Goal: Task Accomplishment & Management: Use online tool/utility

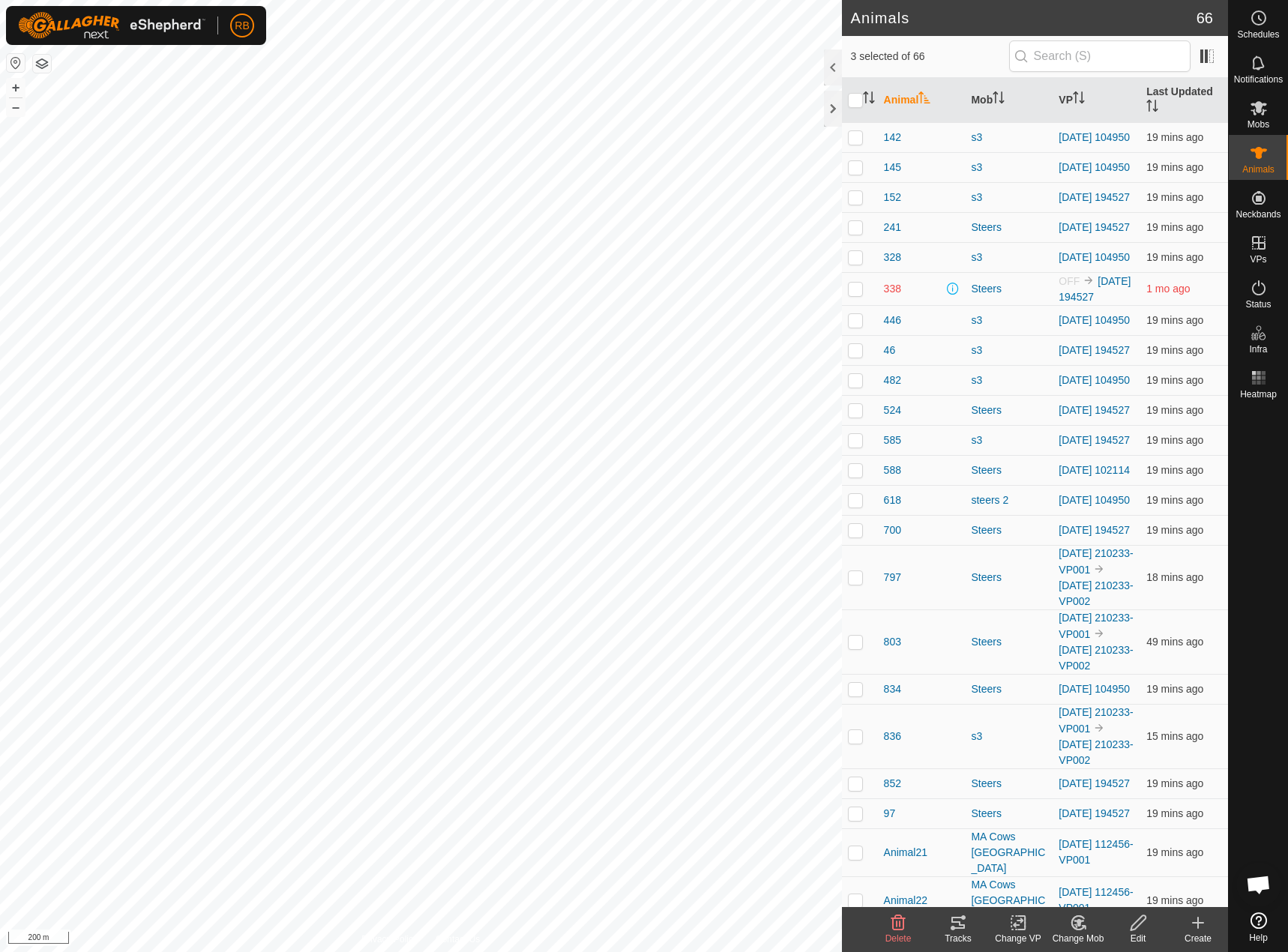
click at [975, 932] on div "Tracks" at bounding box center [957, 929] width 60 height 45
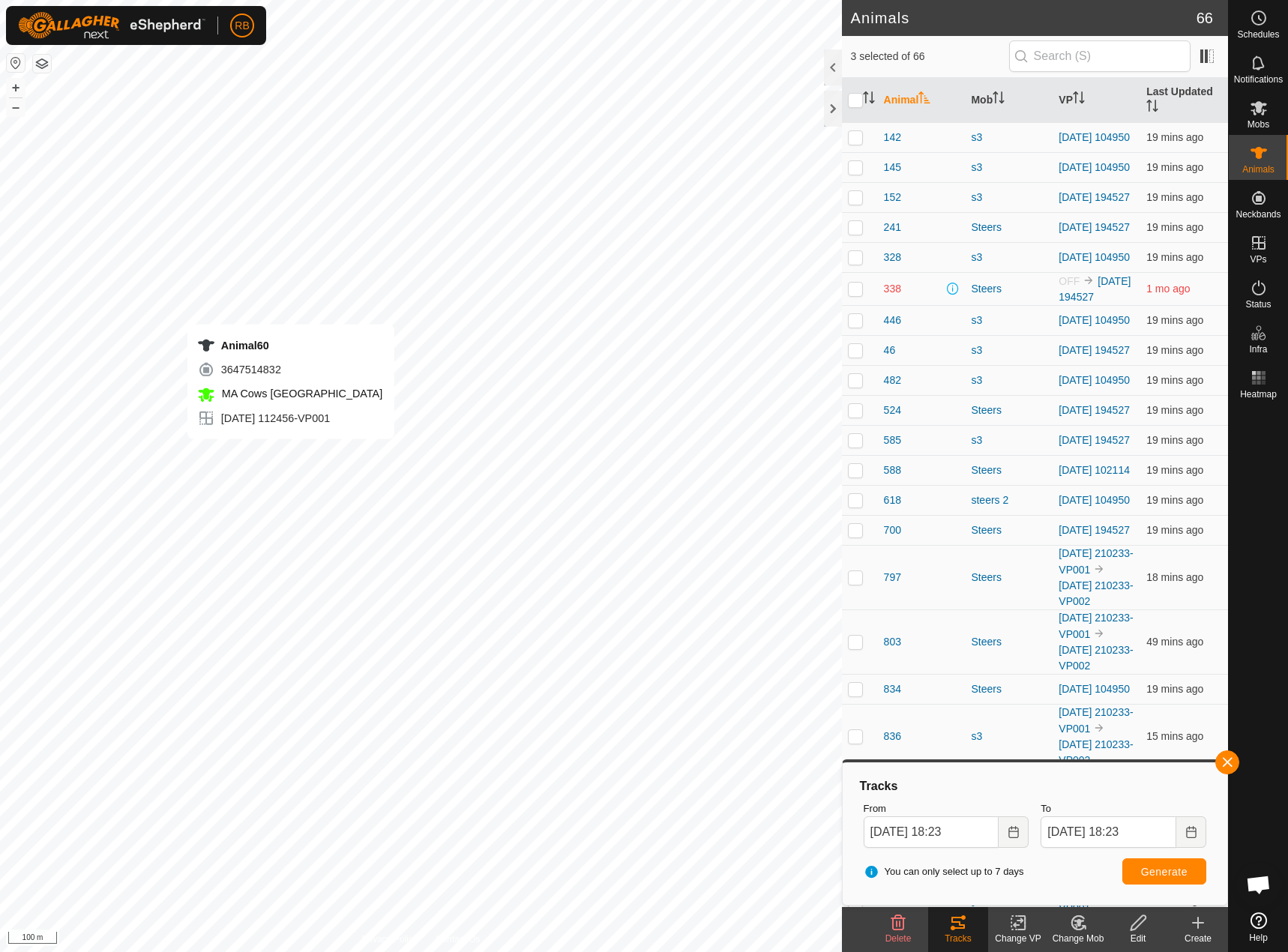
checkbox input "false"
checkbox input "true"
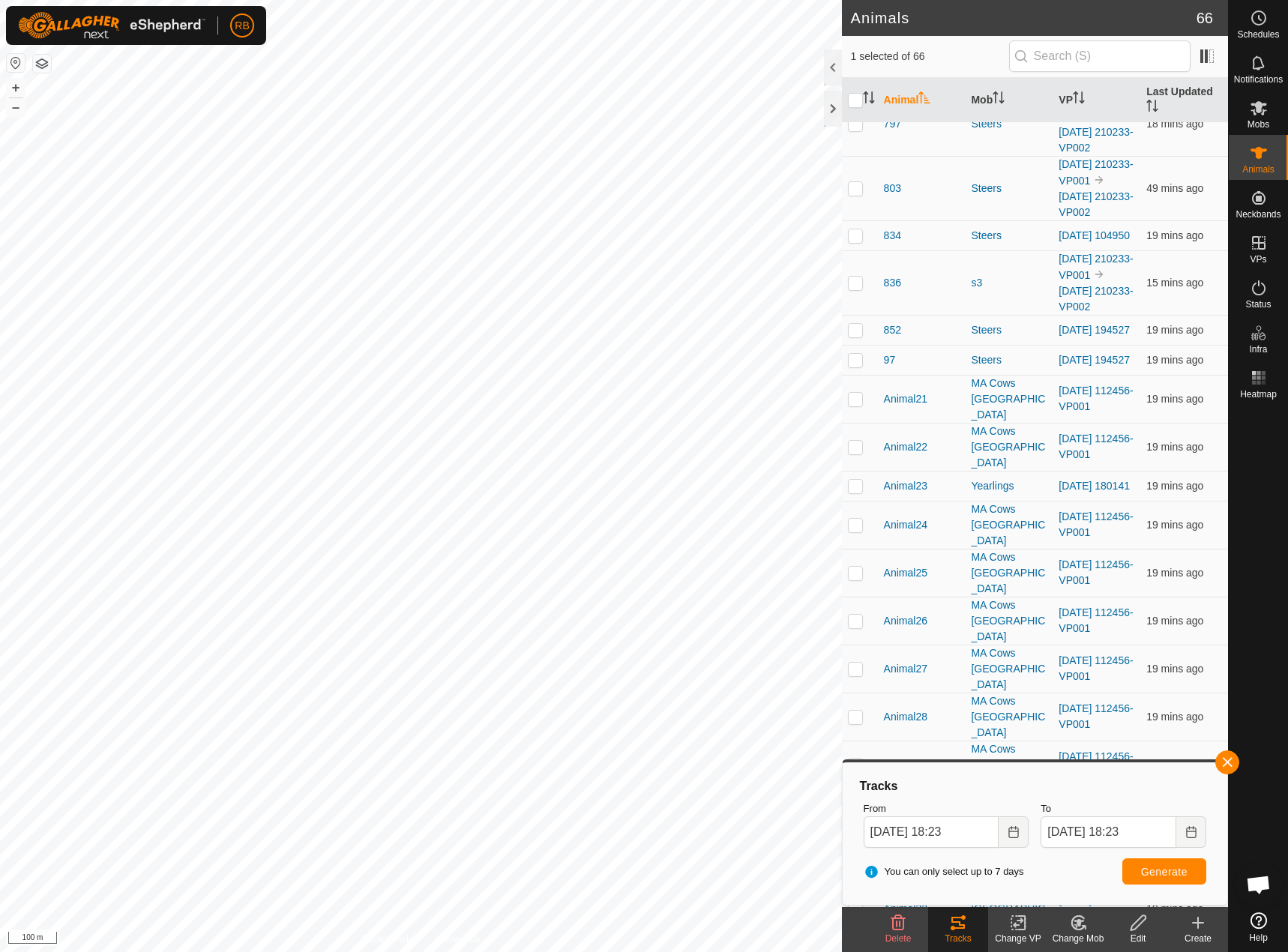
scroll to position [825, 0]
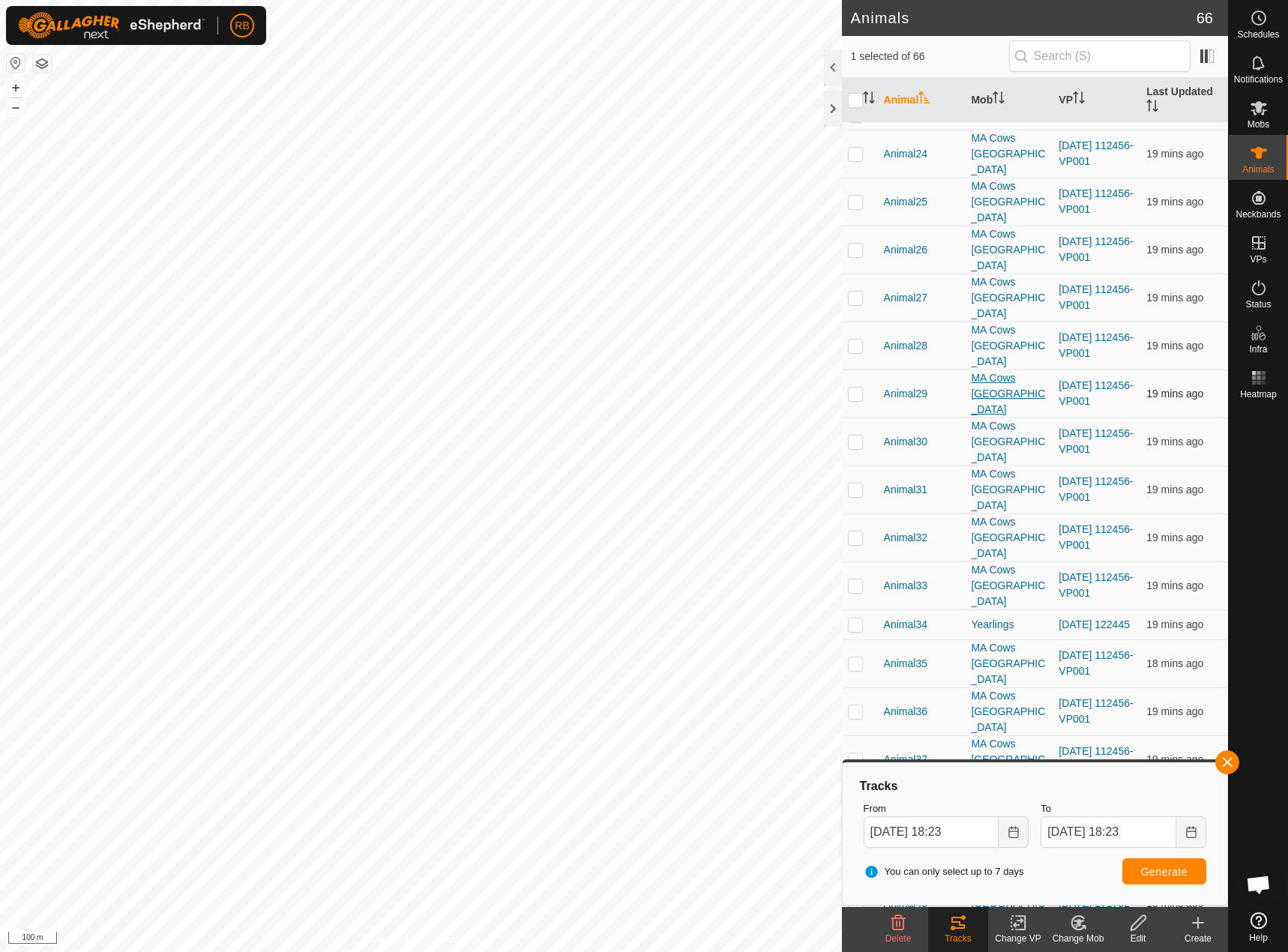
click at [1000, 370] on div "MA Cows [GEOGRAPHIC_DATA]" at bounding box center [1009, 394] width 76 height 47
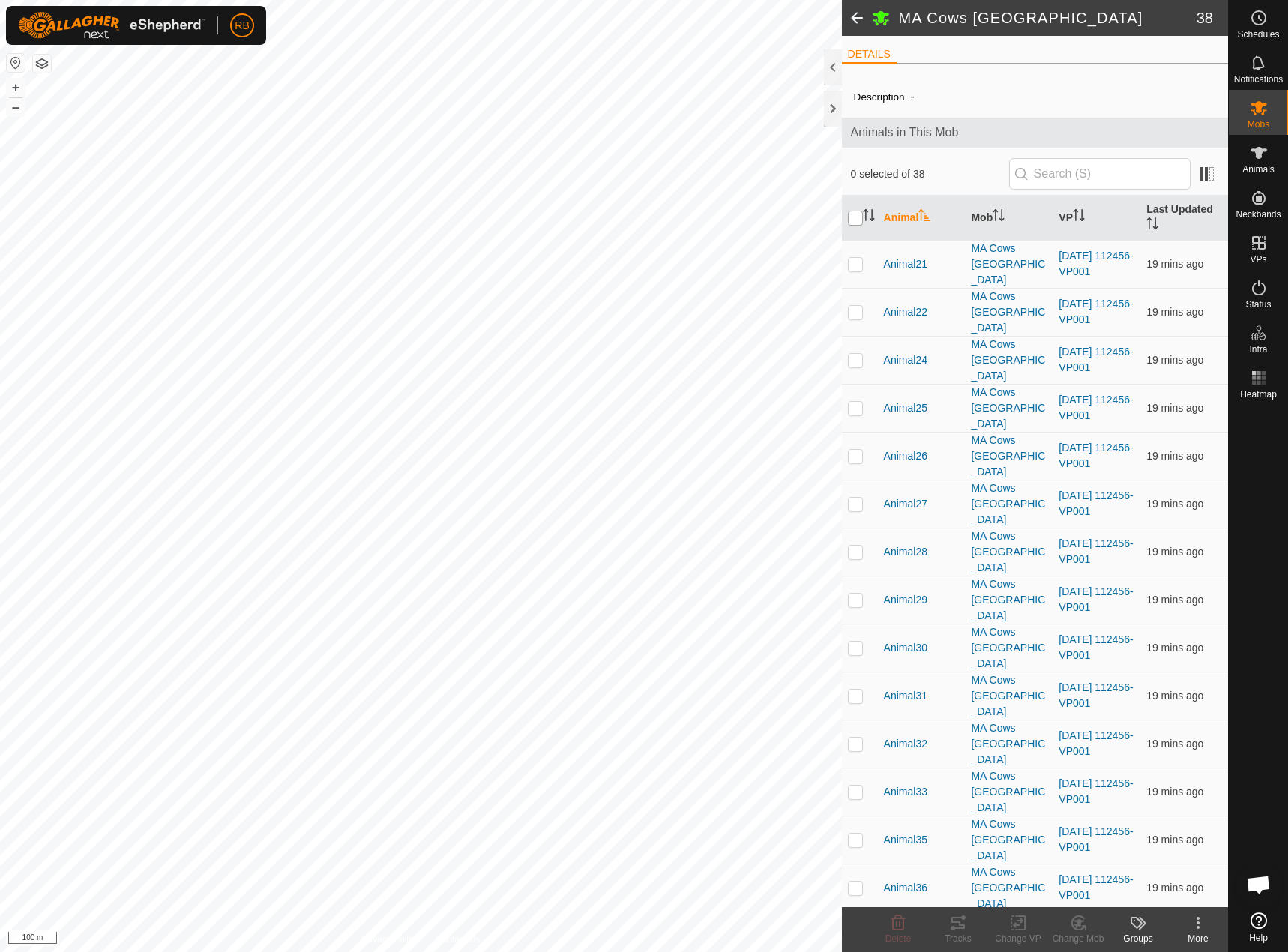
click at [858, 214] on input "checkbox" at bounding box center [856, 218] width 15 height 15
checkbox input "true"
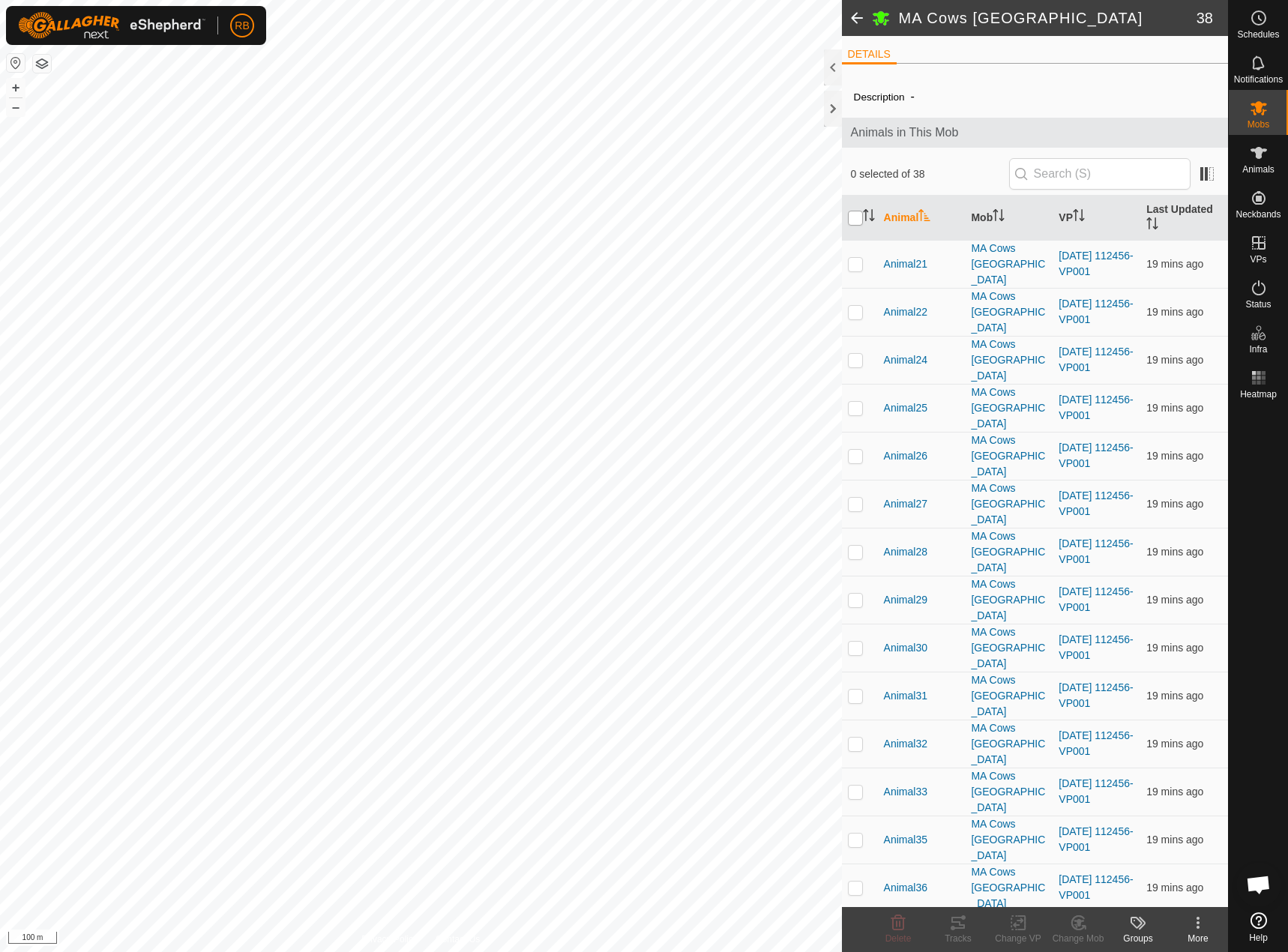
checkbox input "true"
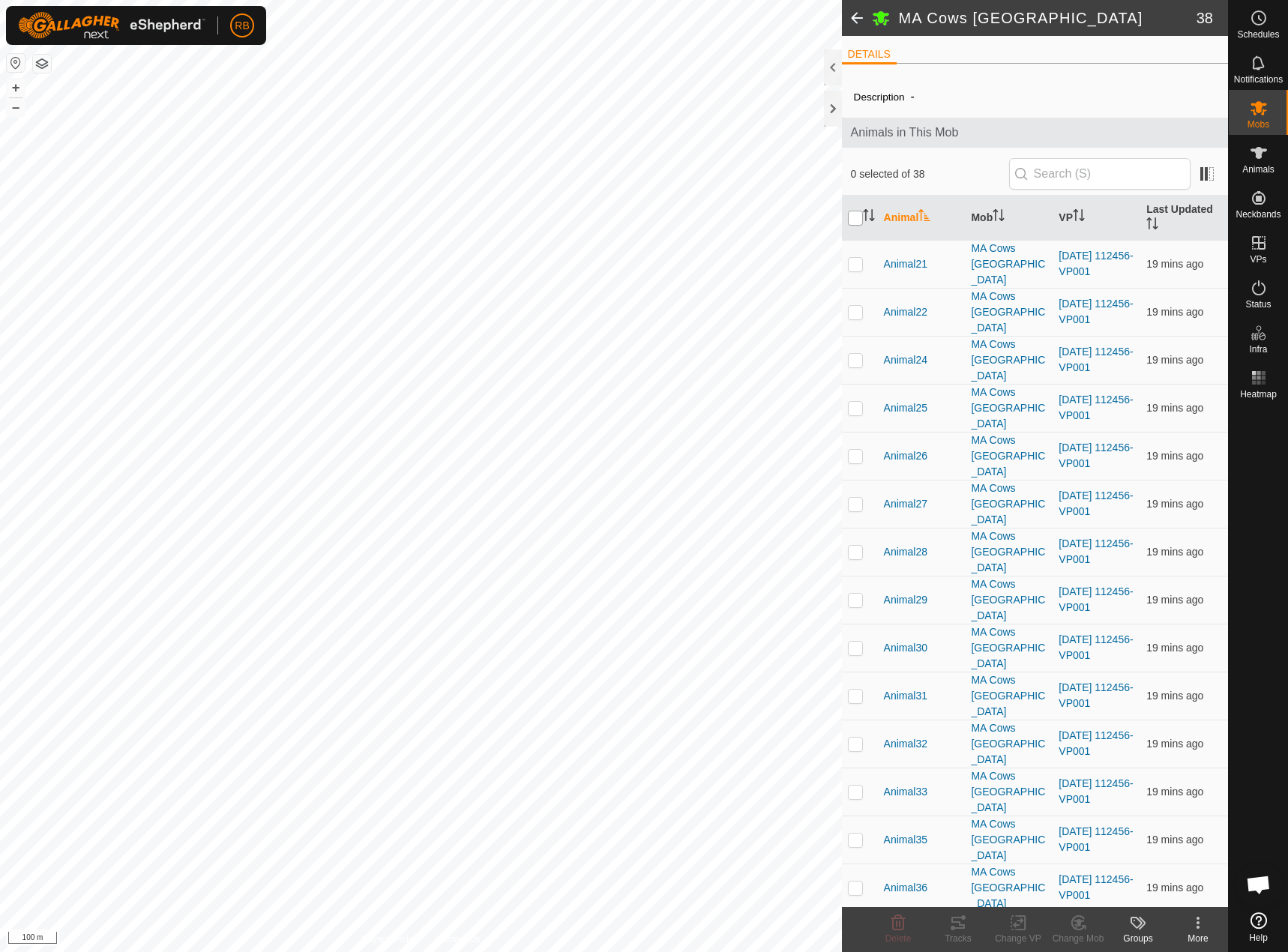
checkbox input "true"
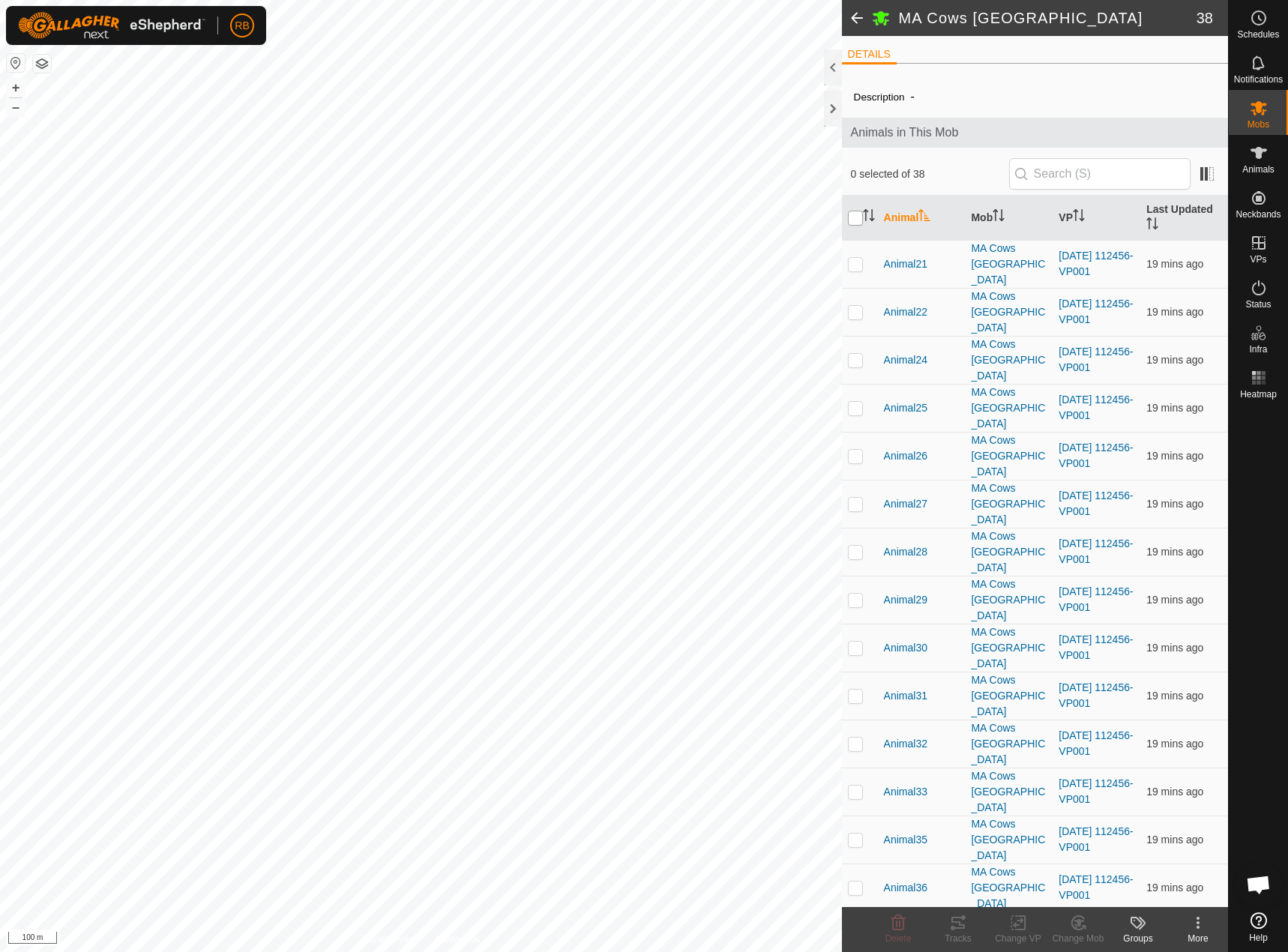
checkbox input "true"
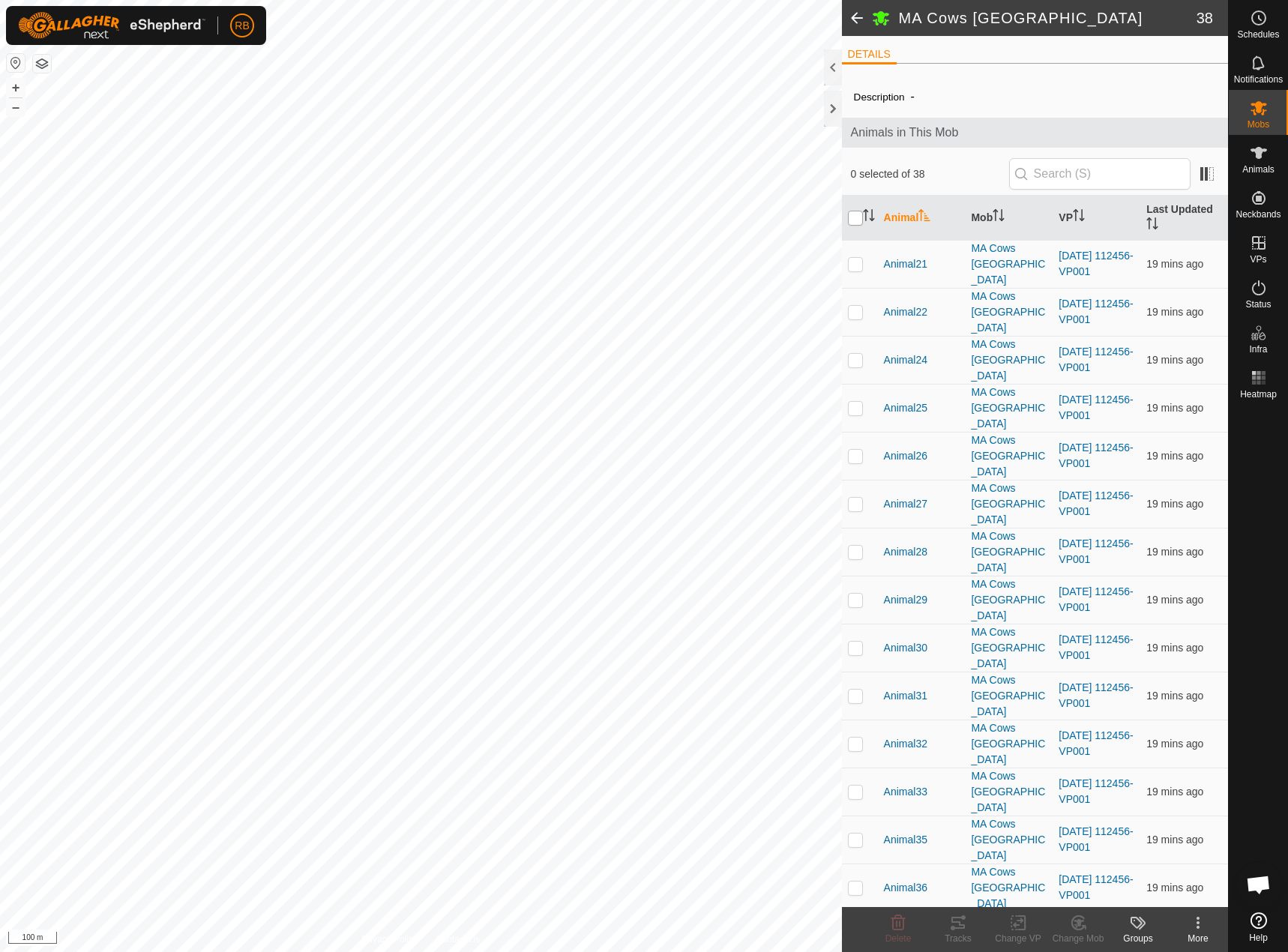
checkbox input "true"
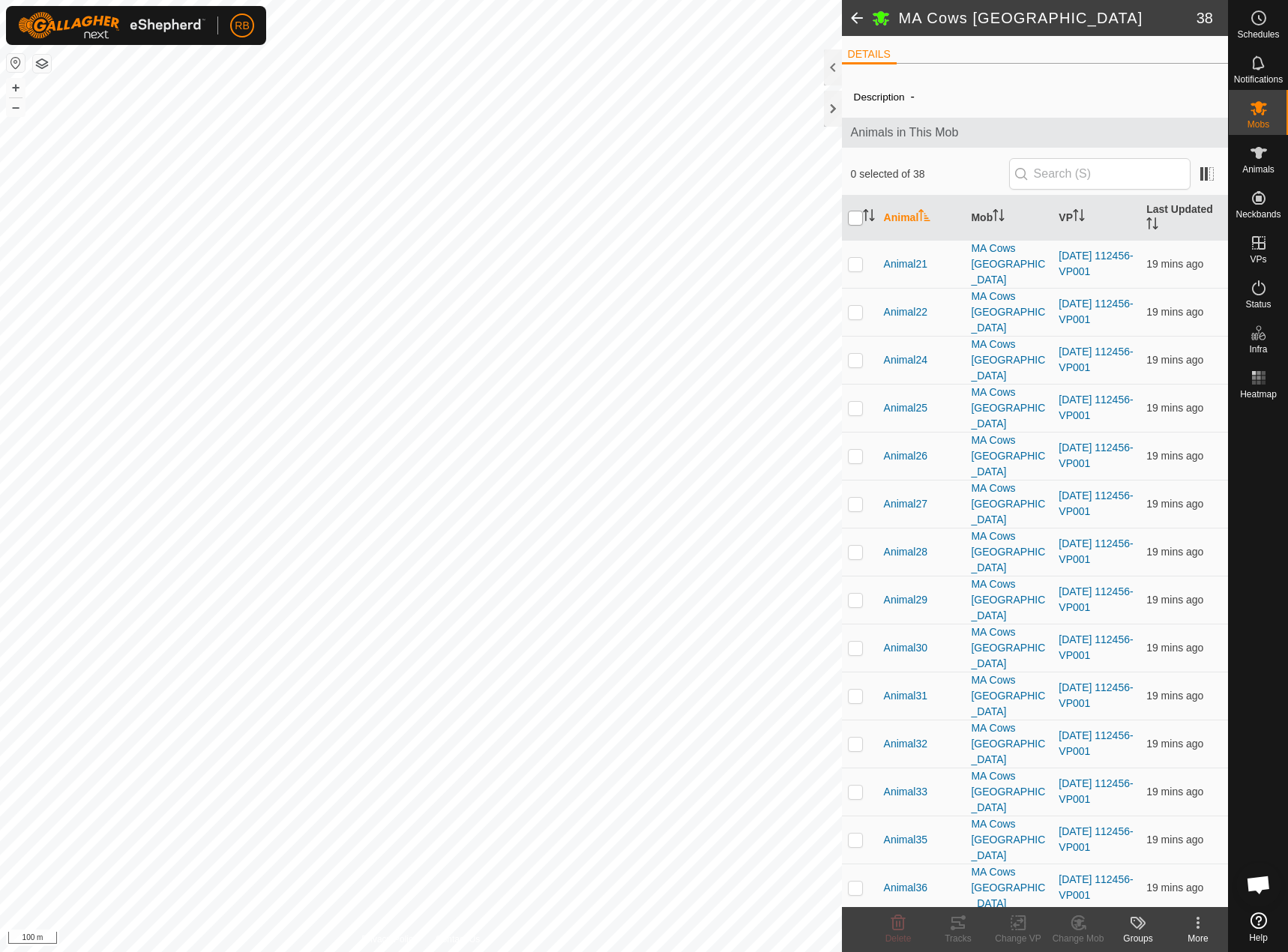
checkbox input "true"
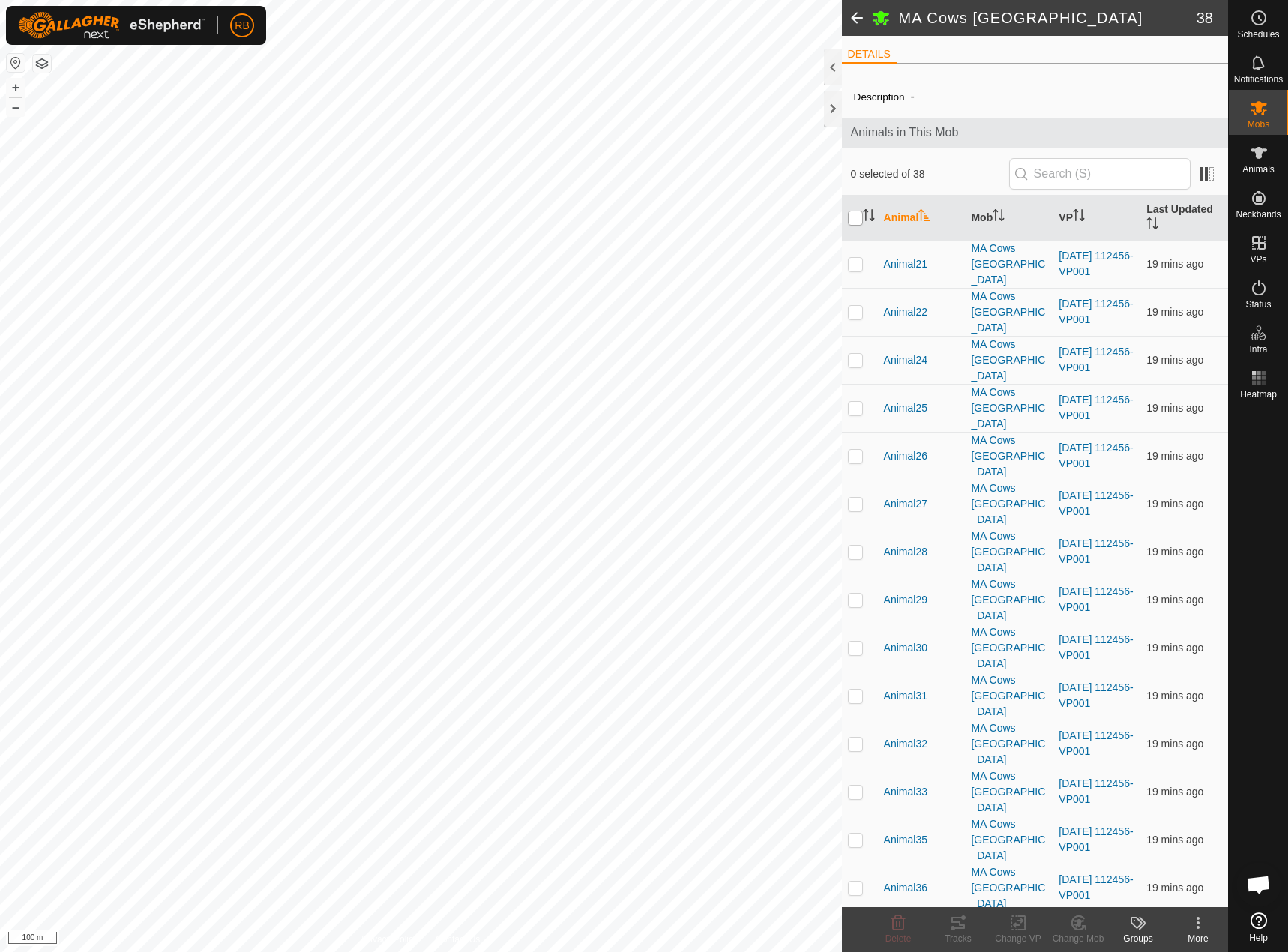
checkbox input "true"
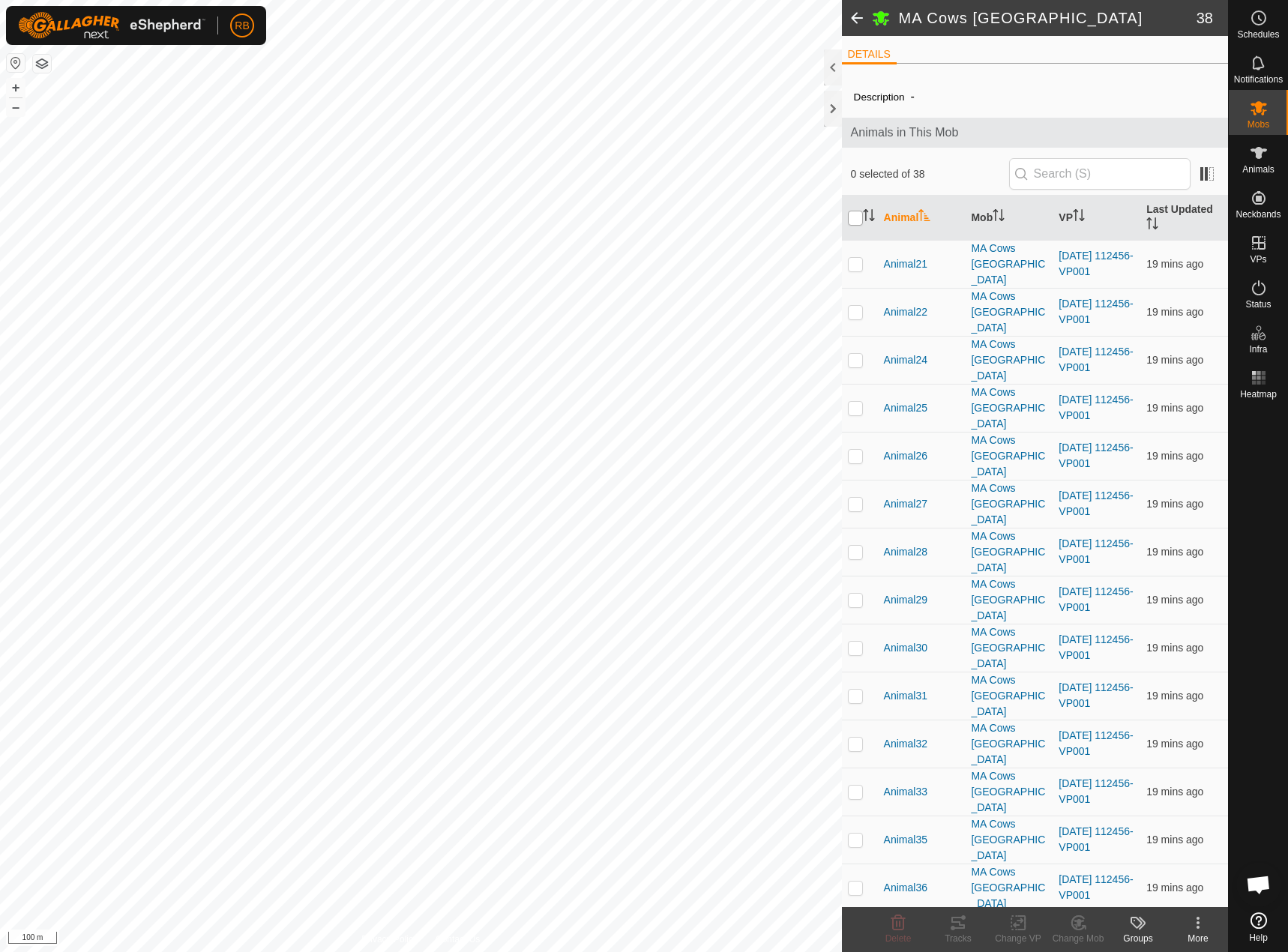
checkbox input "true"
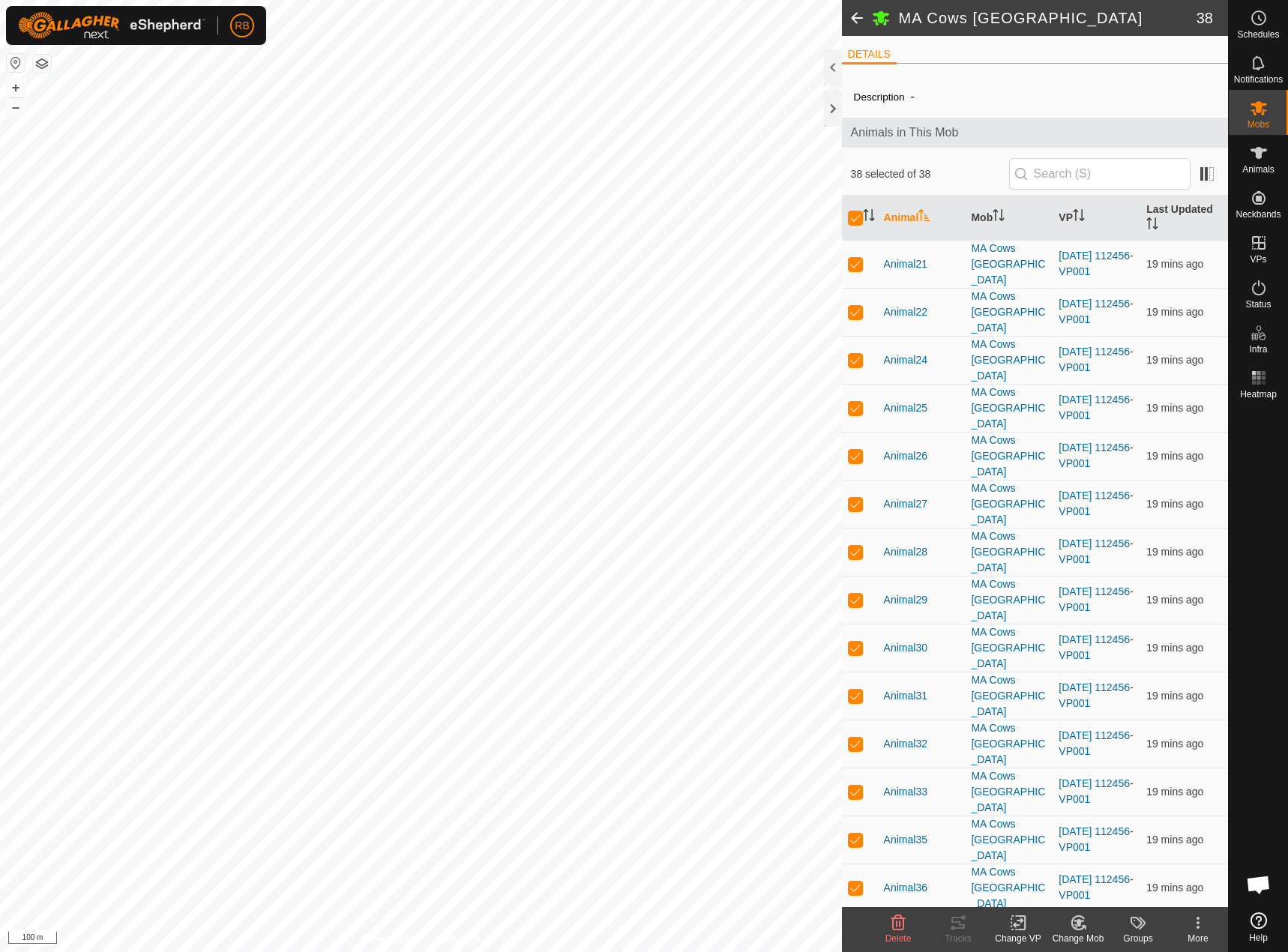
click at [1017, 928] on icon at bounding box center [1018, 923] width 19 height 18
click at [1078, 858] on link "Choose VP..." at bounding box center [1063, 859] width 149 height 30
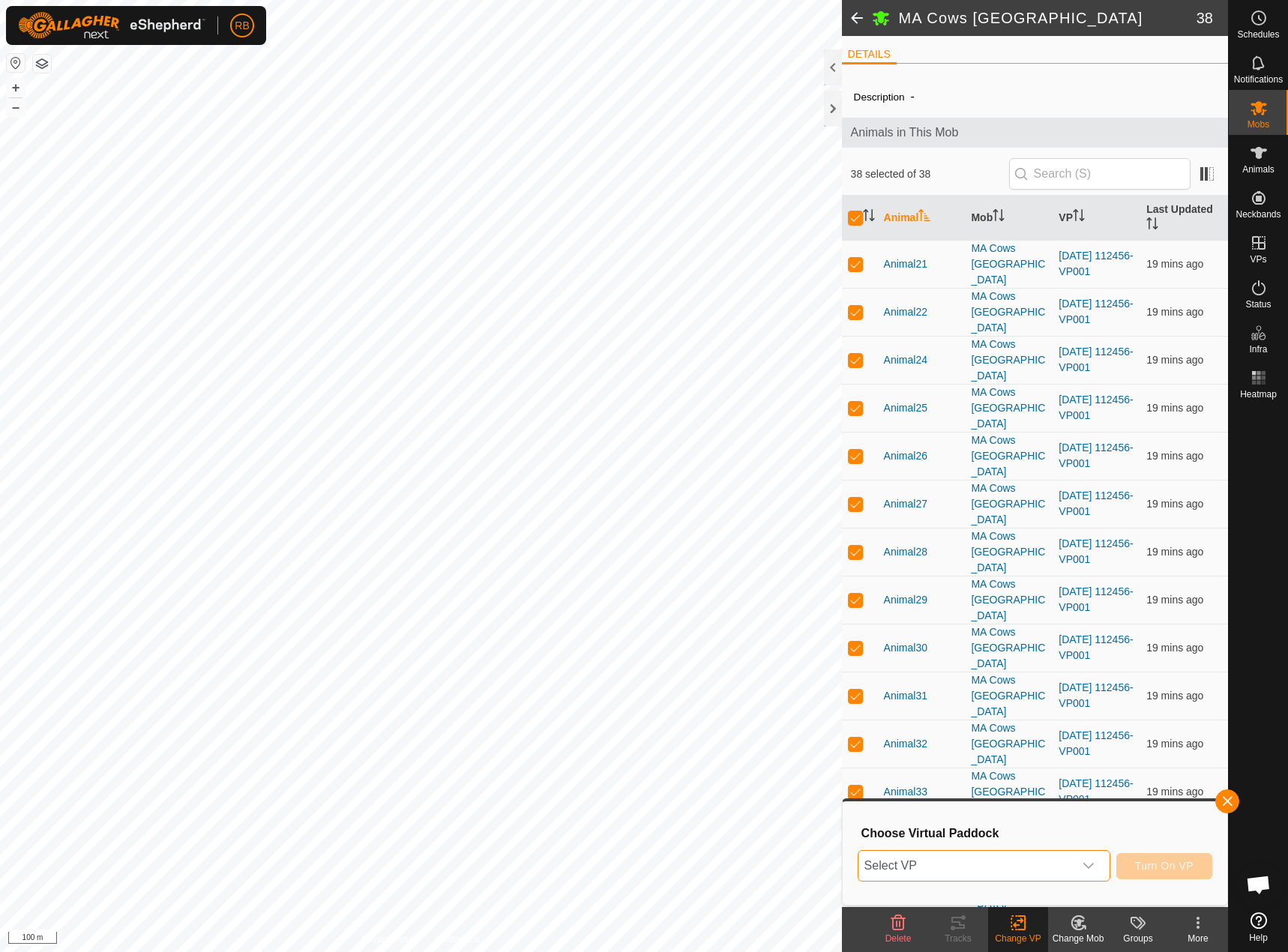
click at [892, 868] on span "Select VP" at bounding box center [966, 866] width 215 height 30
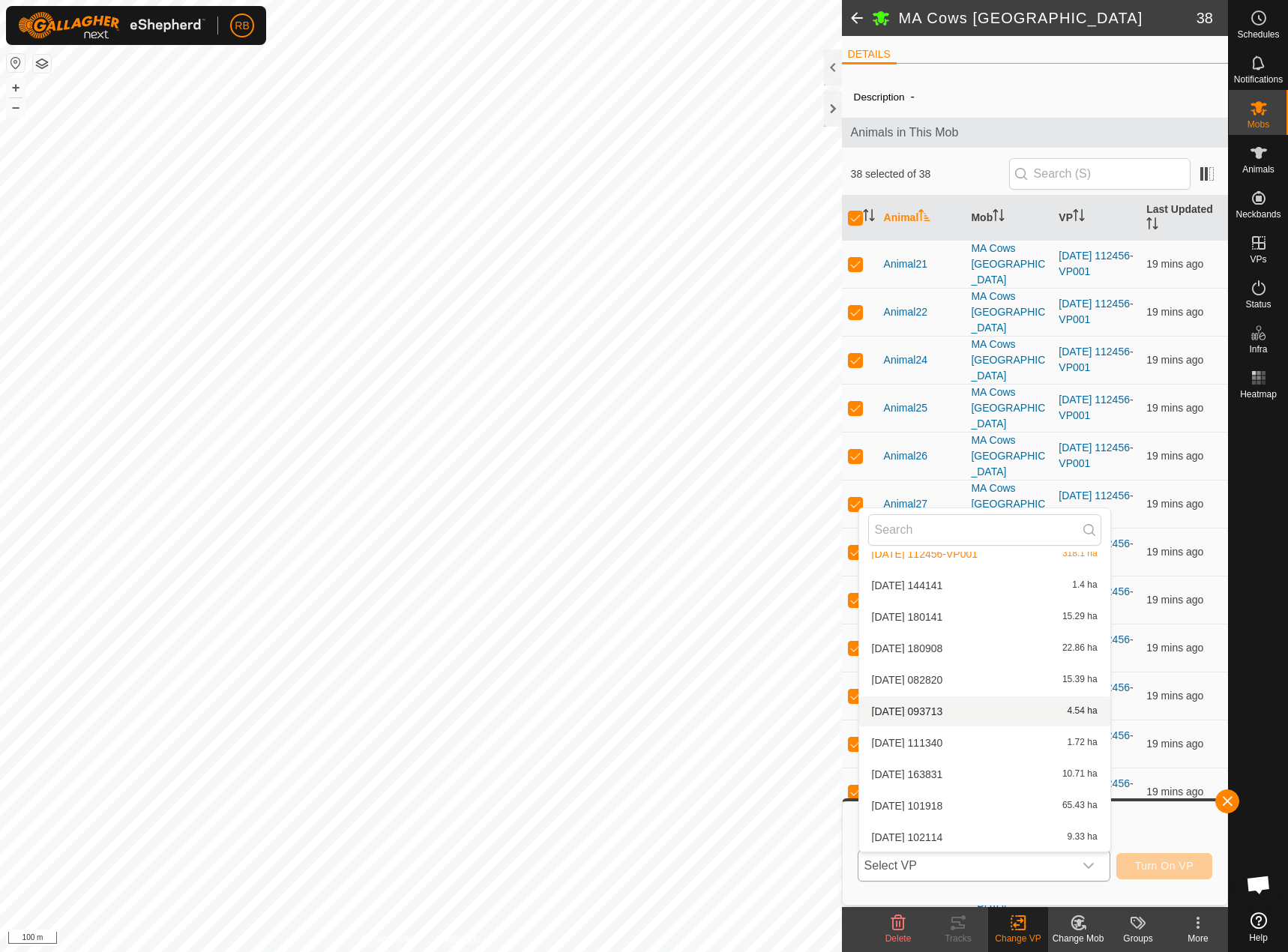
scroll to position [402, 0]
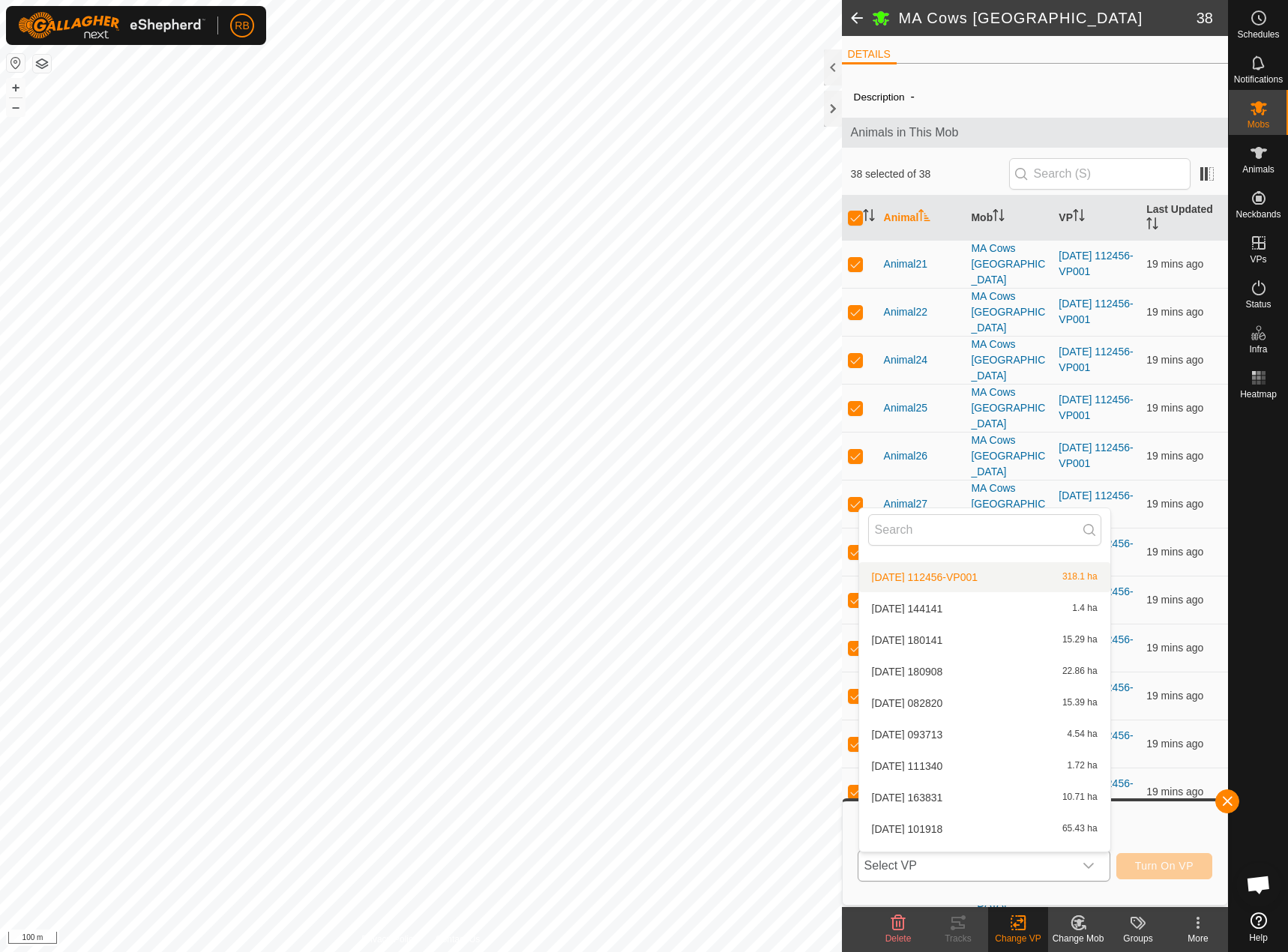
click at [963, 572] on li "[DATE] 112456-VP001 318.1 ha" at bounding box center [984, 577] width 251 height 30
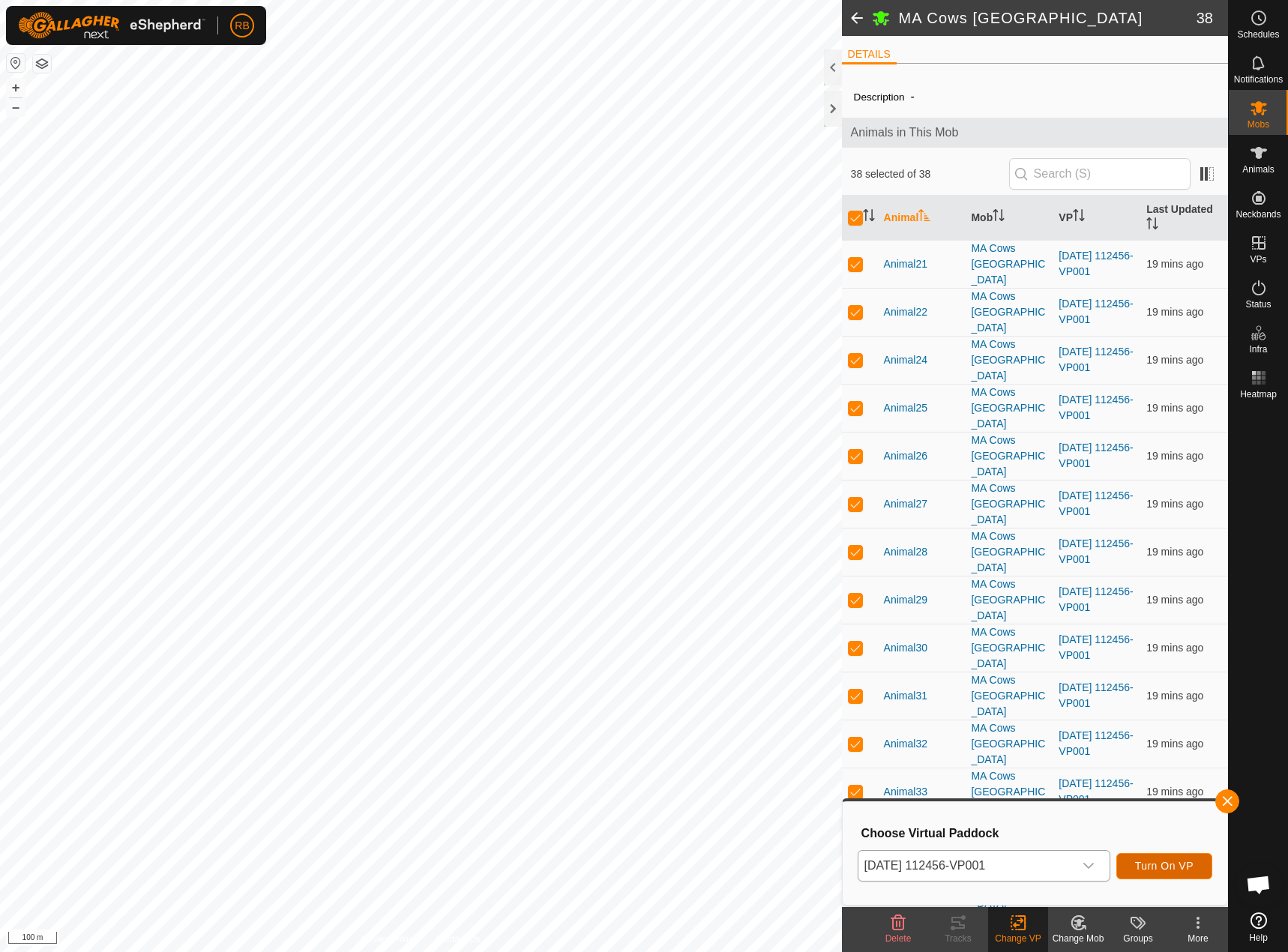
click at [1145, 862] on span "Turn On VP" at bounding box center [1164, 866] width 58 height 12
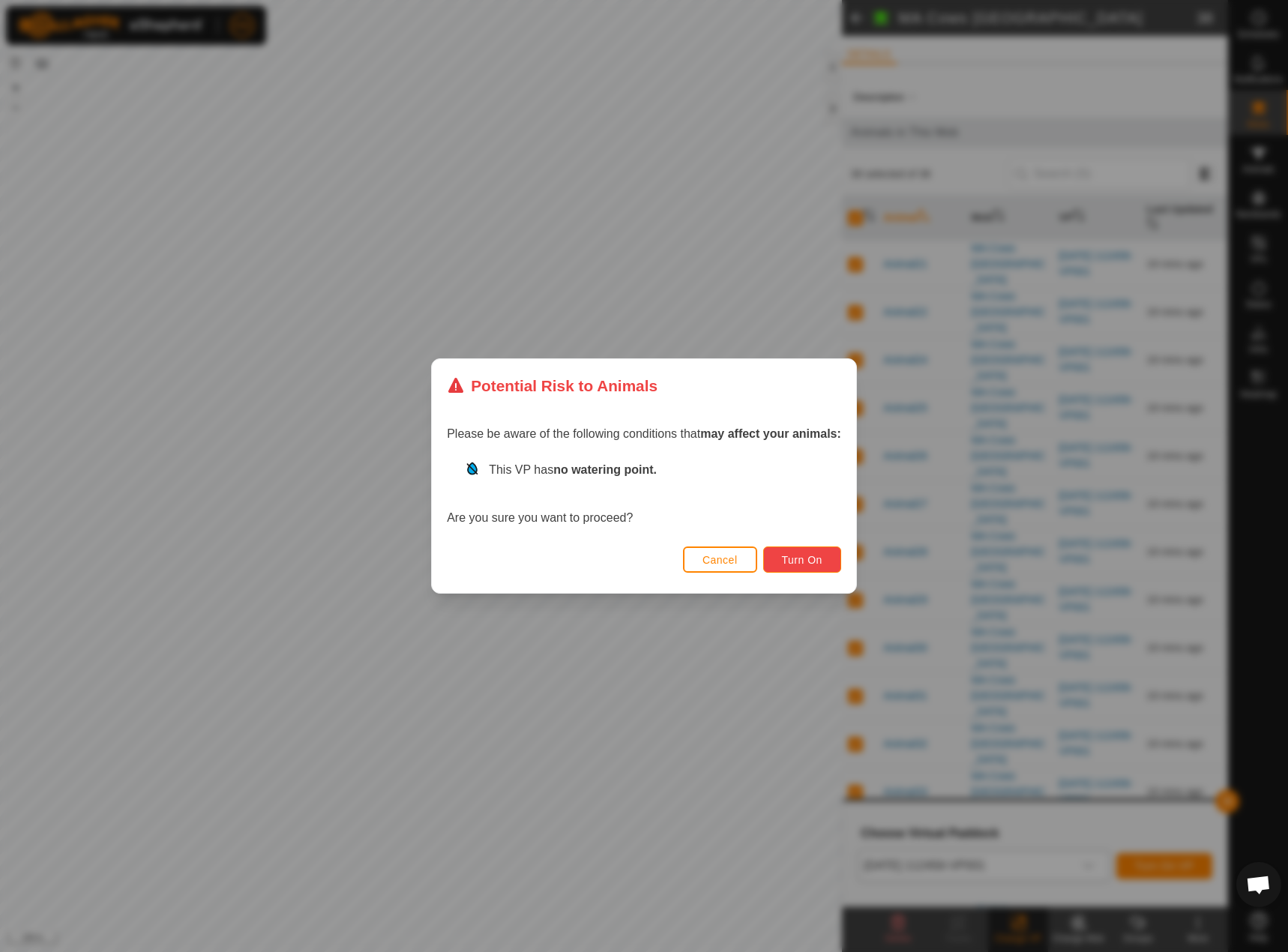
click at [832, 570] on button "Turn On" at bounding box center [802, 559] width 78 height 27
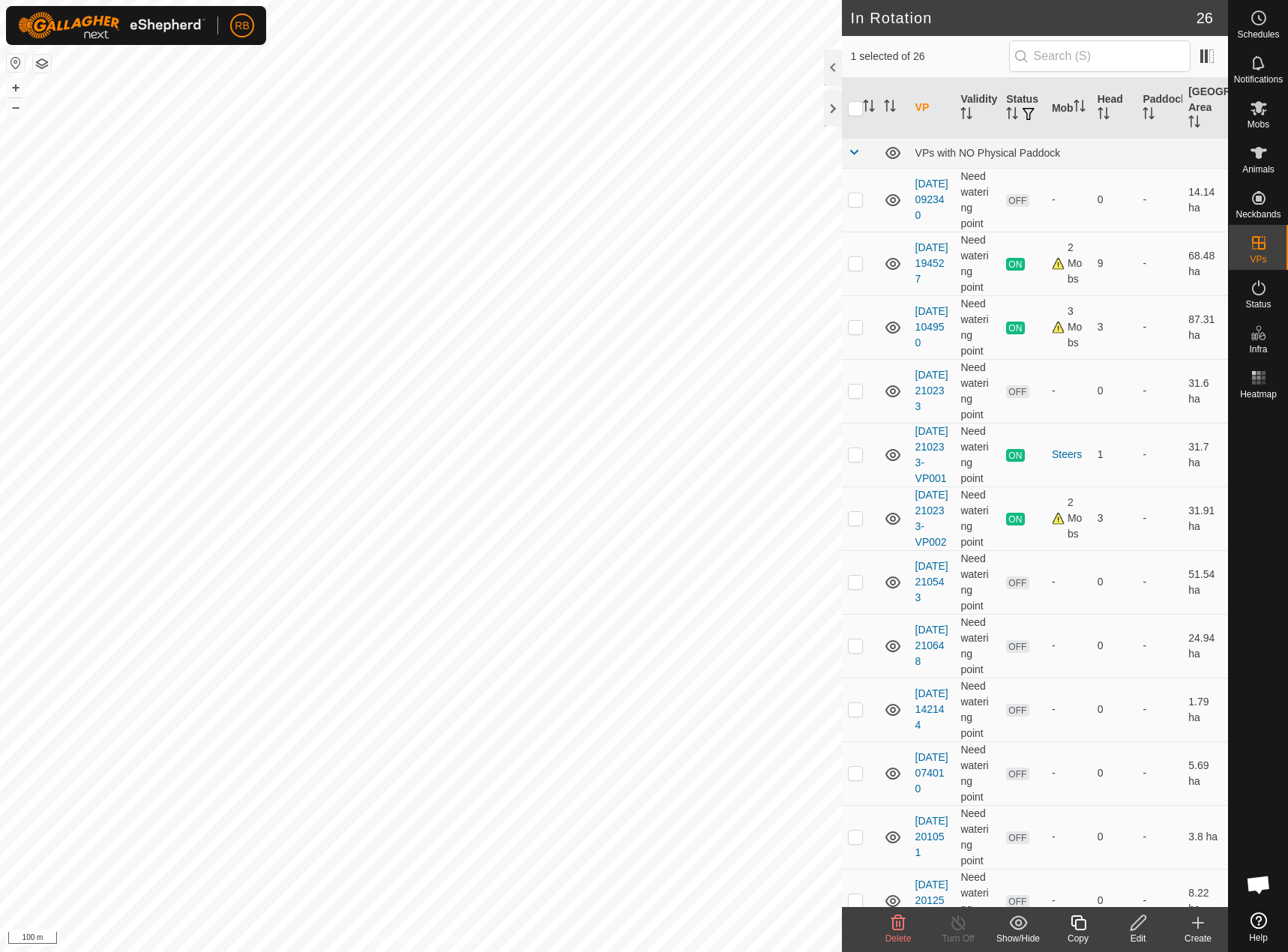
click at [895, 933] on span "Delete" at bounding box center [898, 938] width 27 height 11
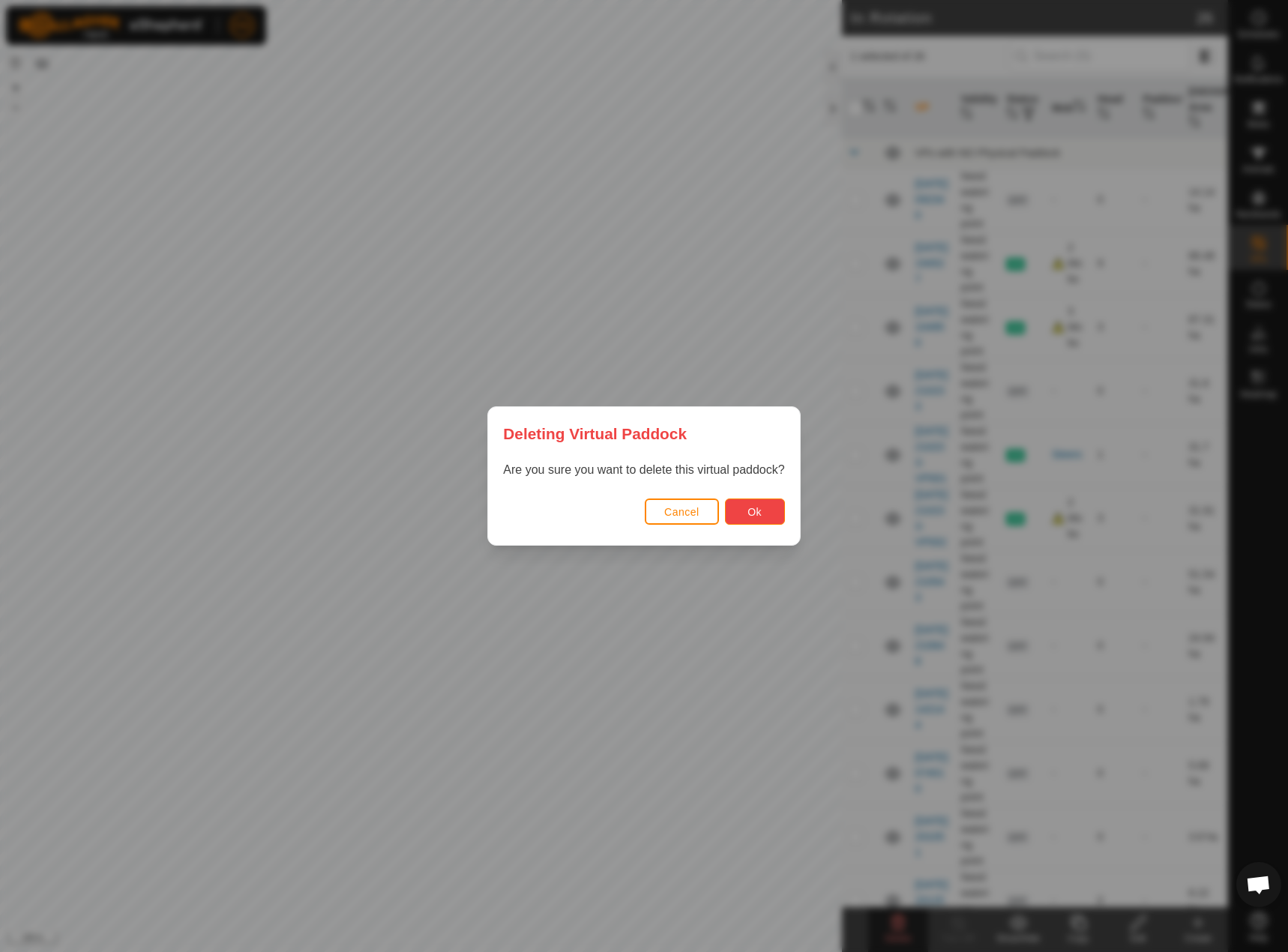
click at [741, 504] on button "Ok" at bounding box center [755, 511] width 60 height 27
checkbox input "false"
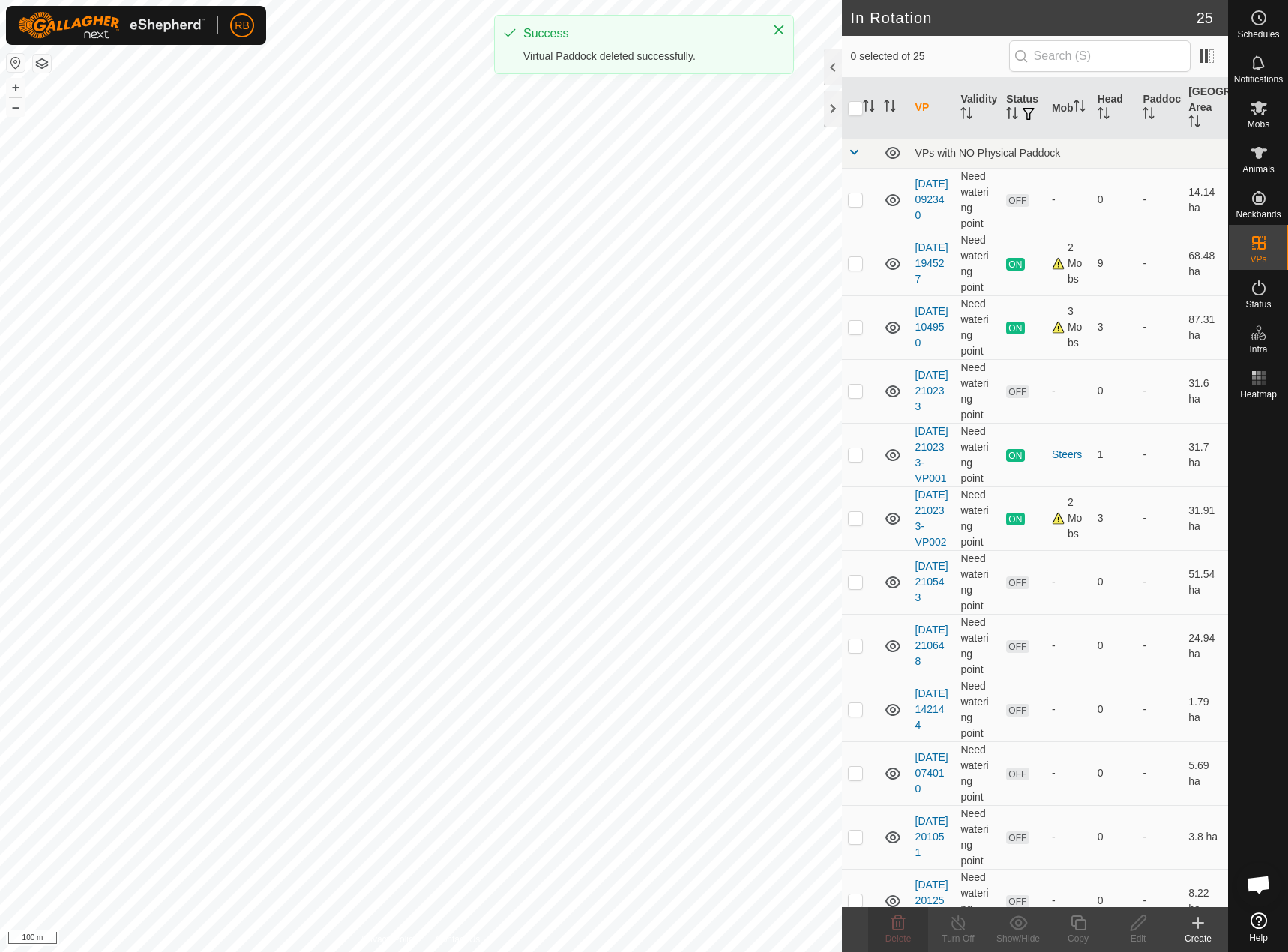
checkbox input "true"
